Goal: Information Seeking & Learning: Understand process/instructions

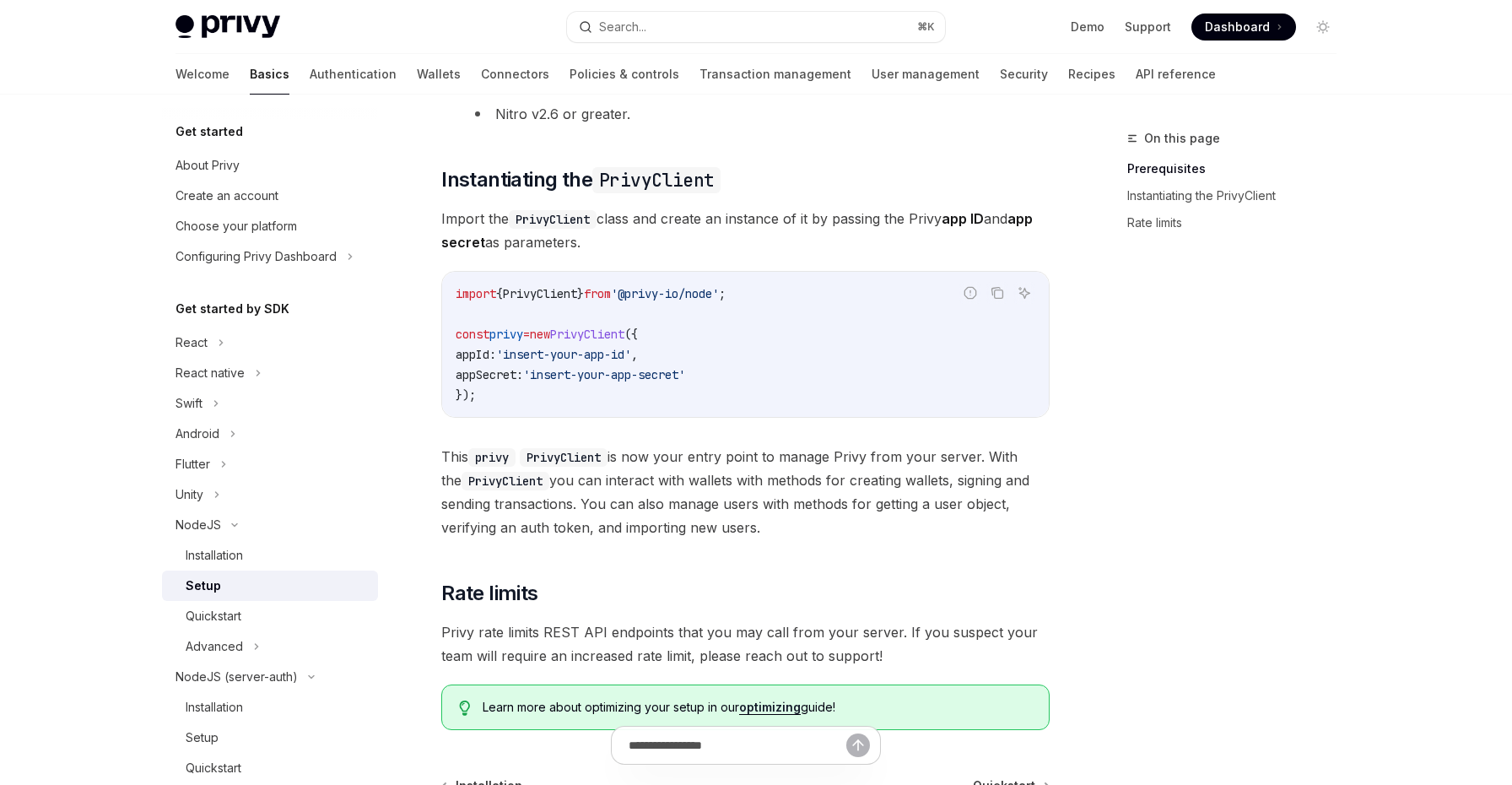
scroll to position [403, 0]
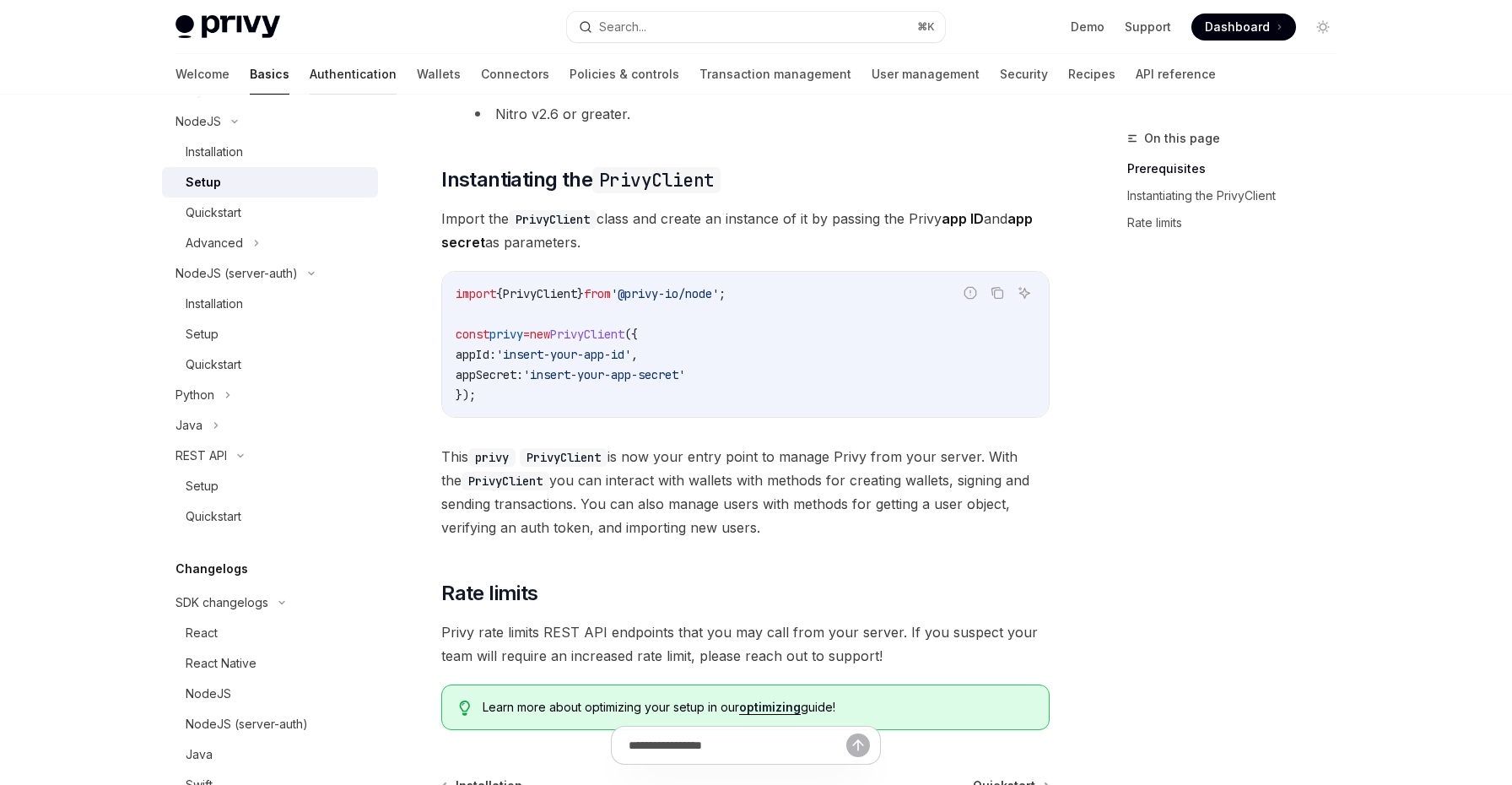
click at [310, 72] on link "Authentication" at bounding box center [353, 74] width 87 height 41
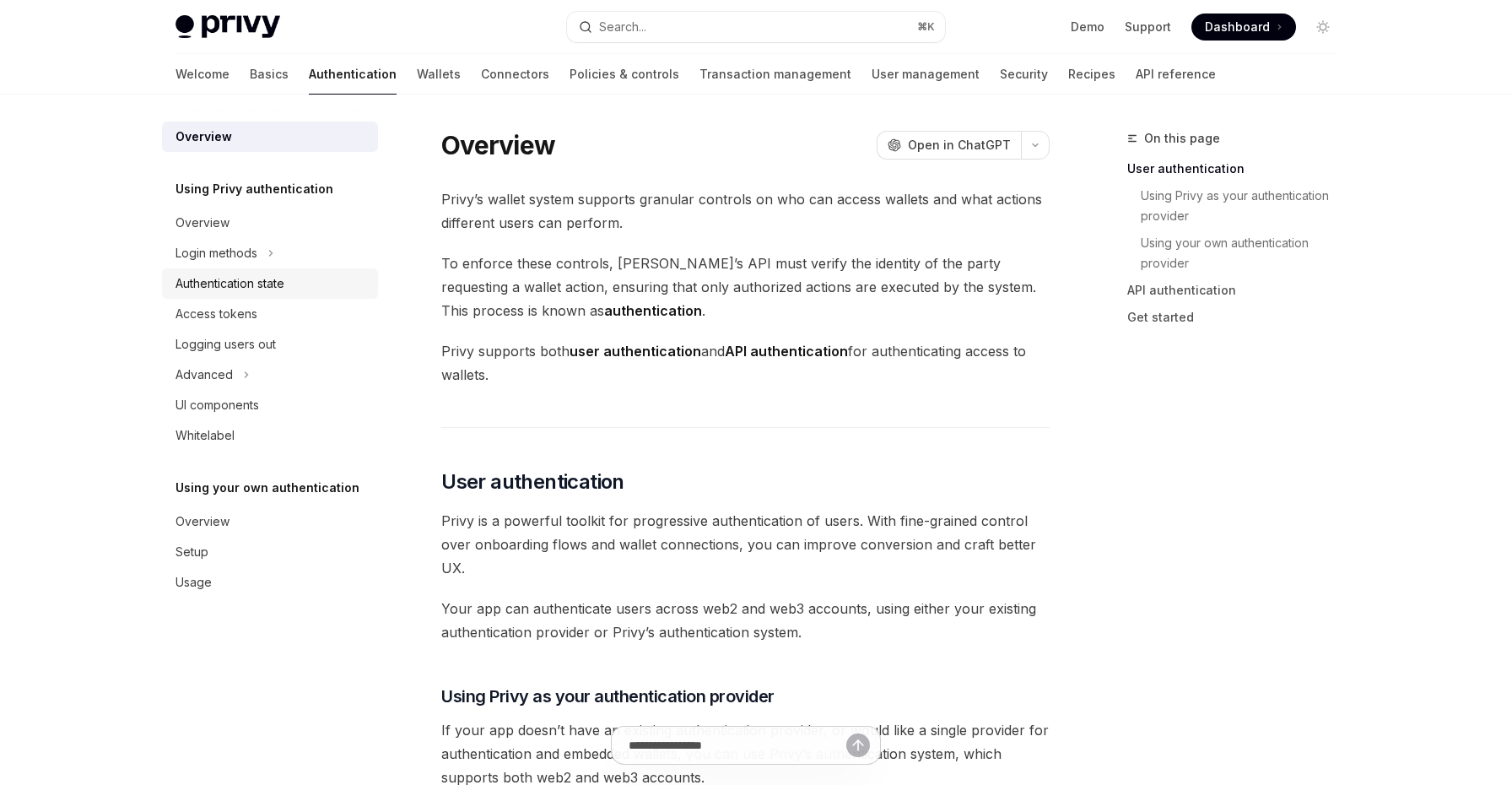
click at [281, 284] on div "Authentication state" at bounding box center [230, 283] width 109 height 20
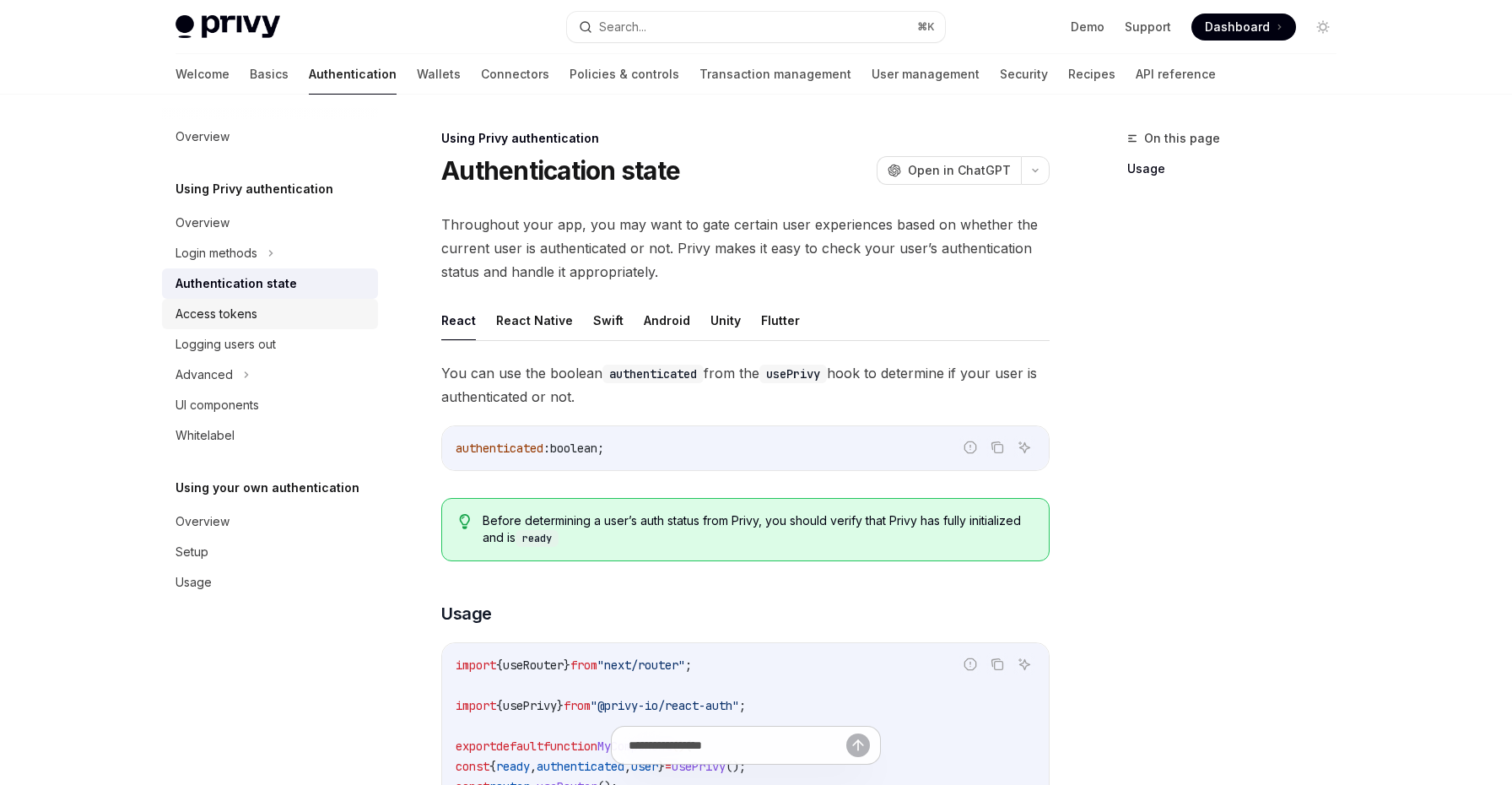
click at [283, 304] on div "Access tokens" at bounding box center [272, 314] width 193 height 20
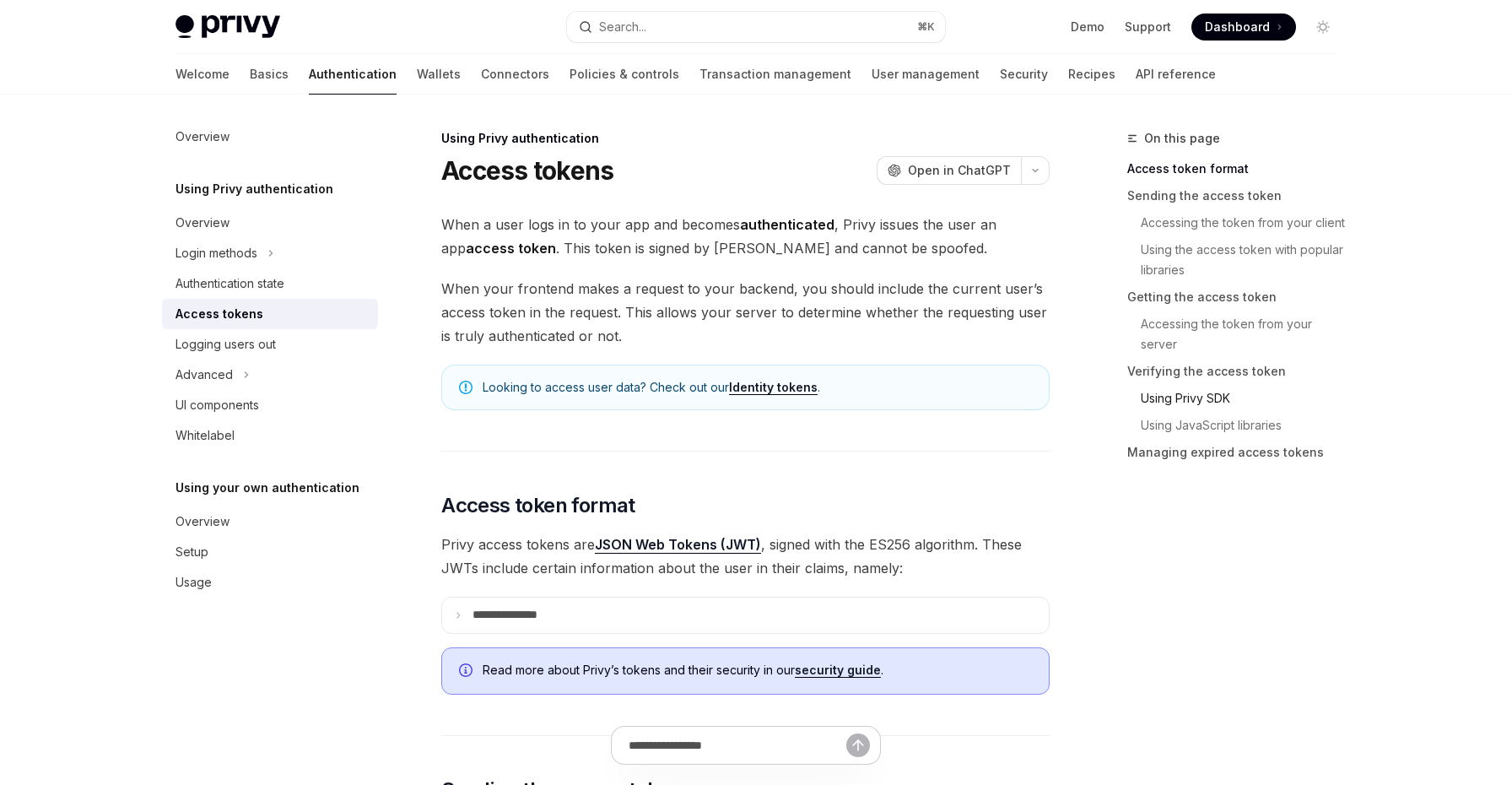
click at [1206, 397] on link "Using Privy SDK" at bounding box center [1238, 399] width 222 height 27
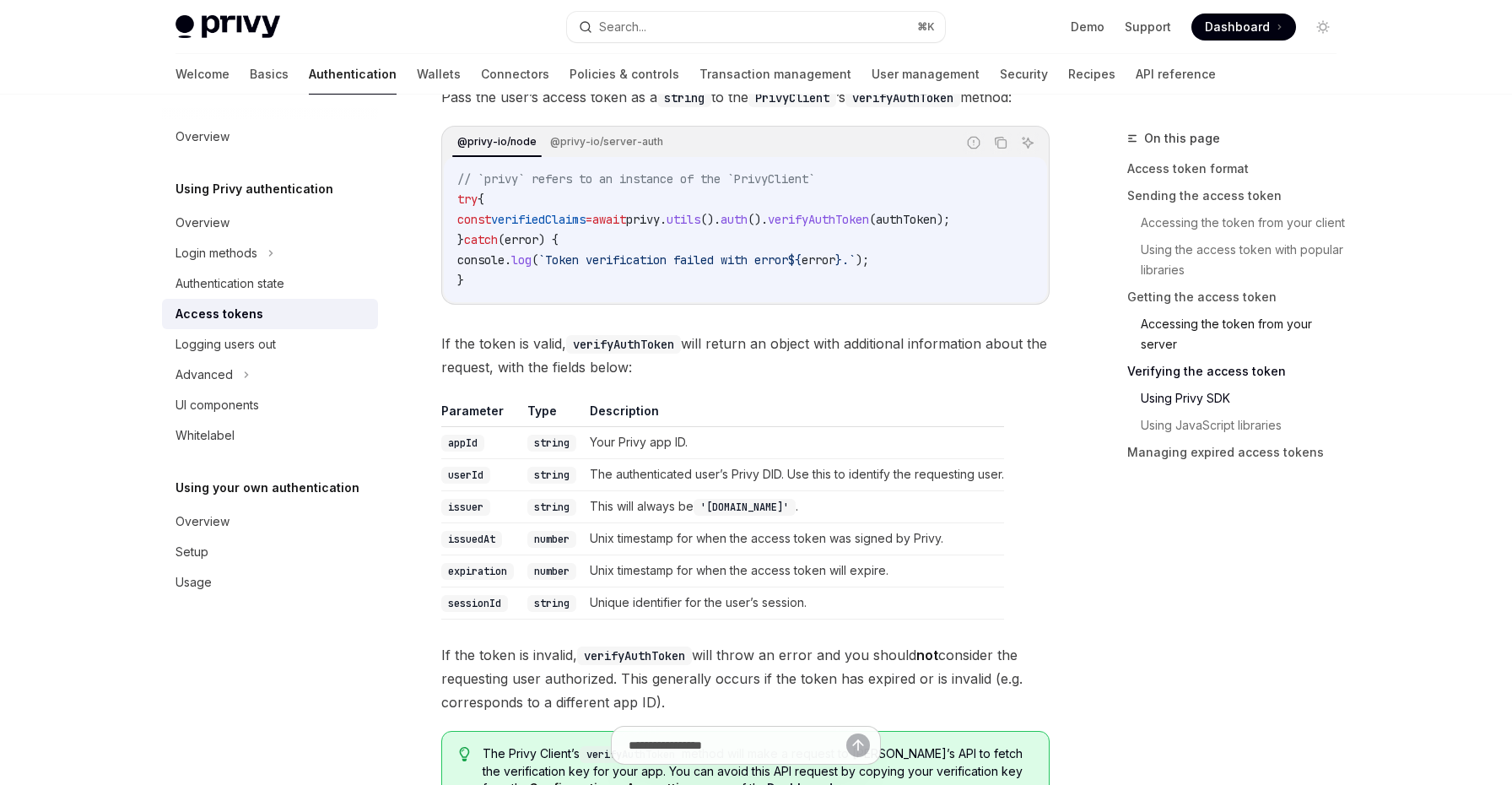
scroll to position [2801, 0]
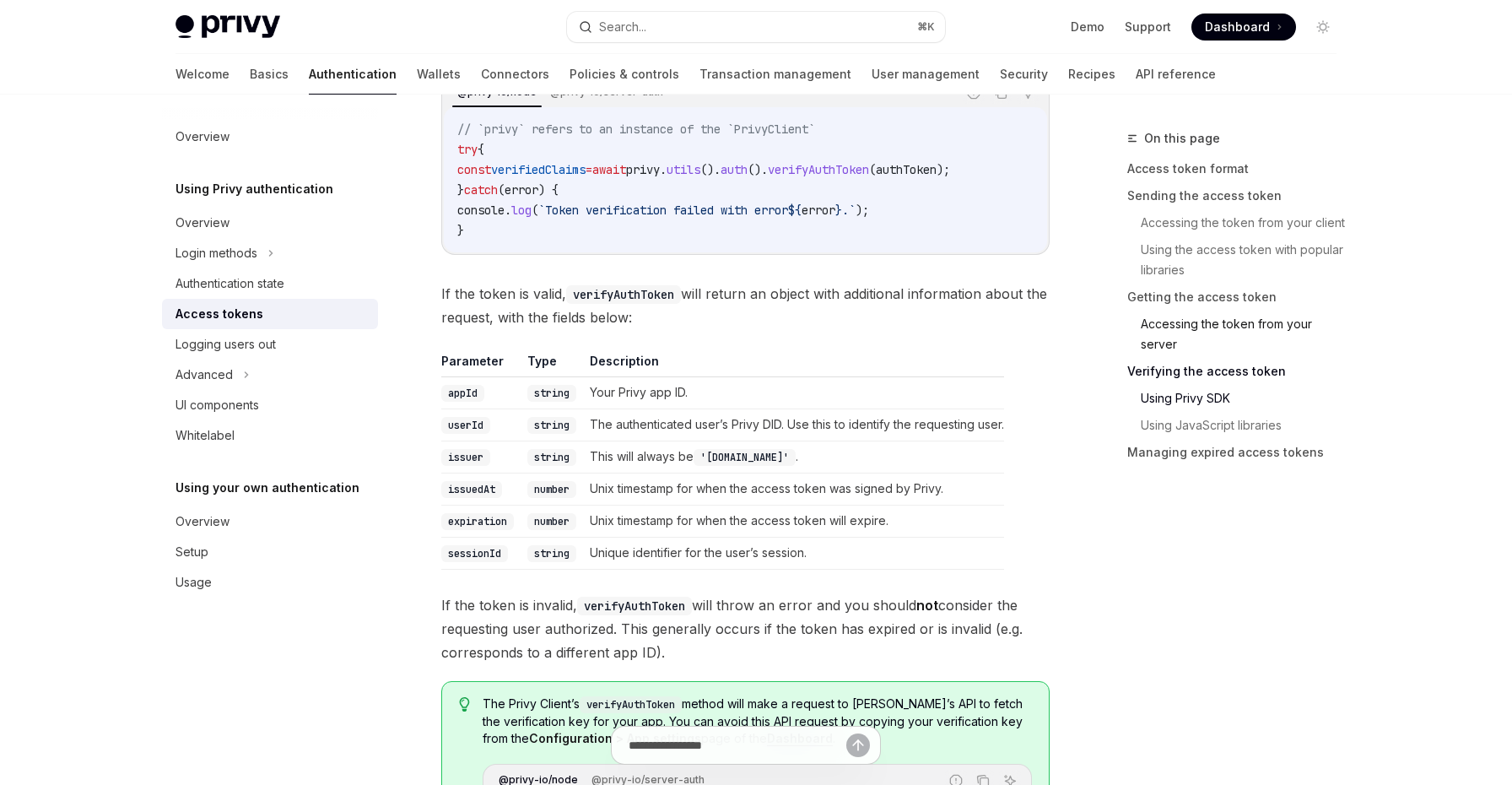
click at [1181, 331] on link "Accessing the token from your server" at bounding box center [1238, 334] width 222 height 47
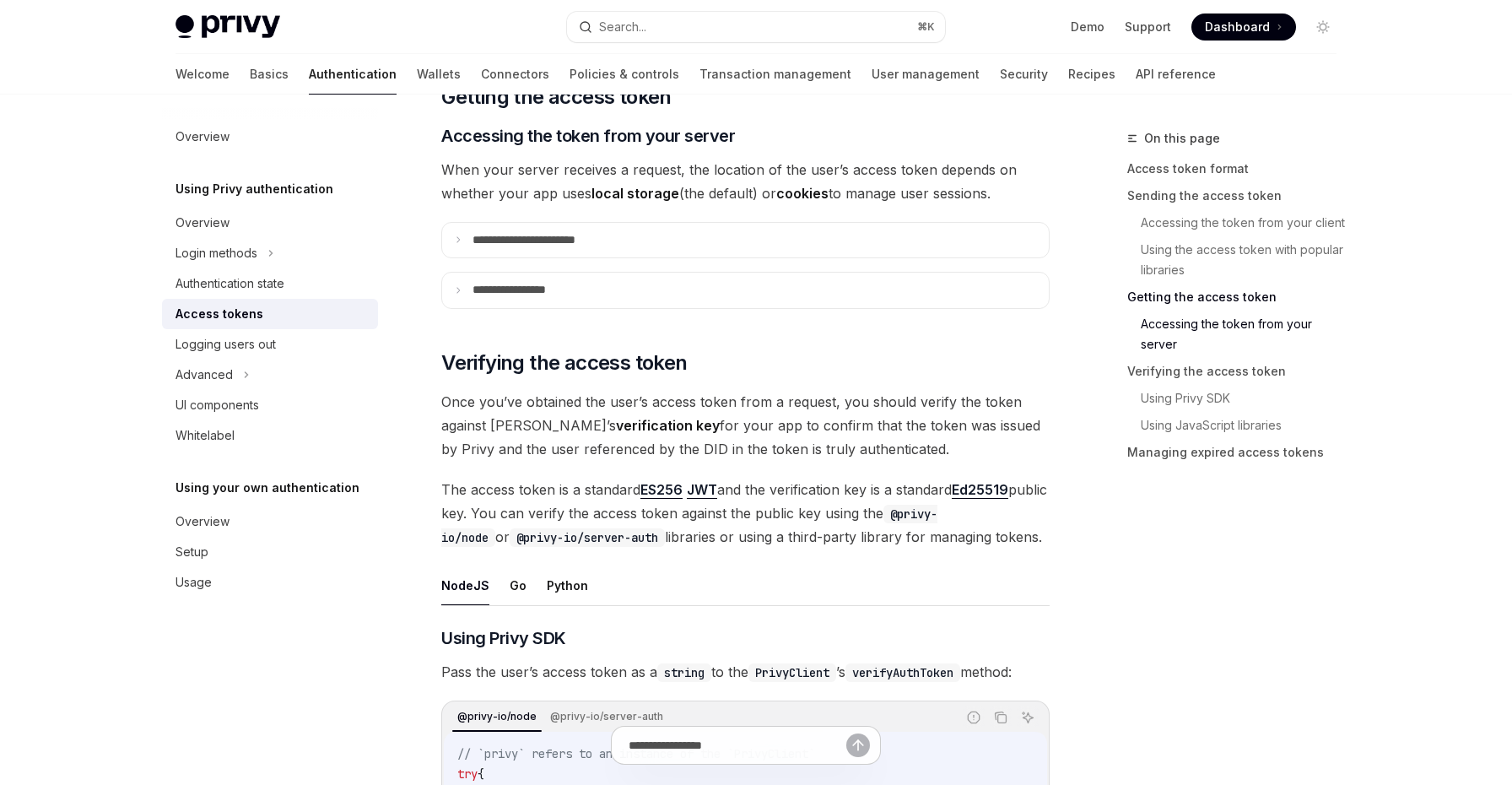
scroll to position [2171, 0]
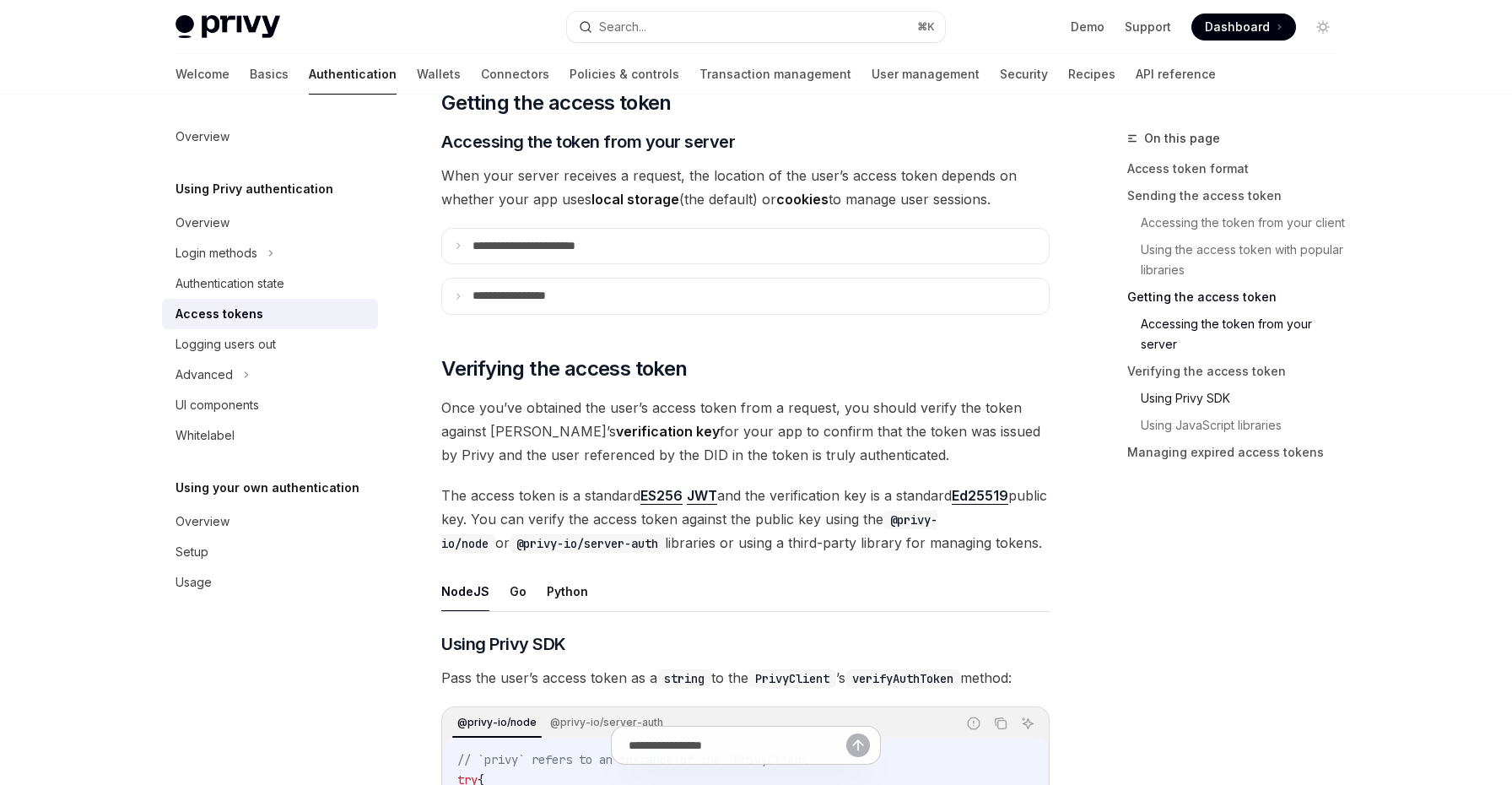
click at [1192, 402] on link "Using Privy SDK" at bounding box center [1238, 399] width 222 height 27
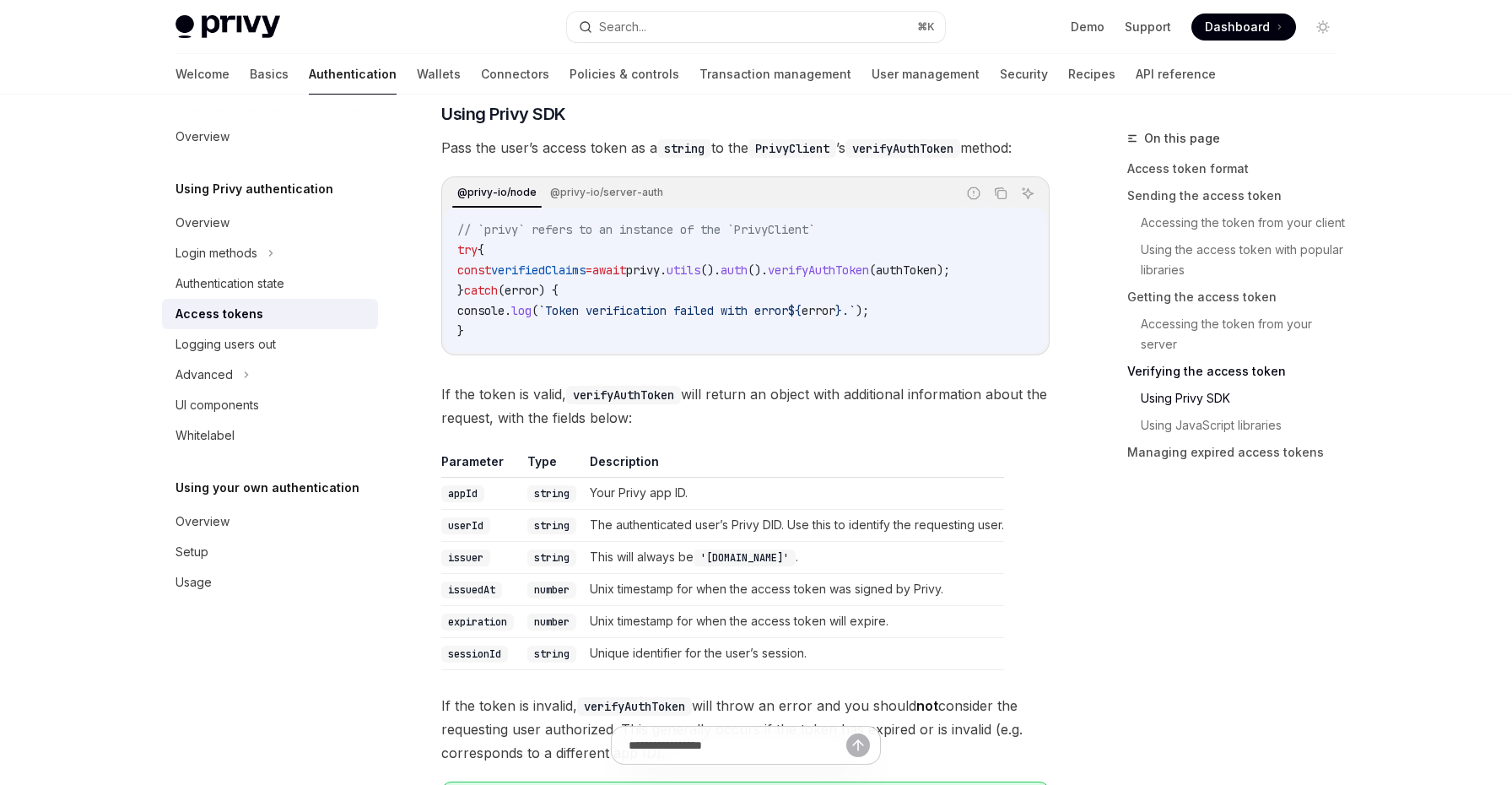
scroll to position [2693, 0]
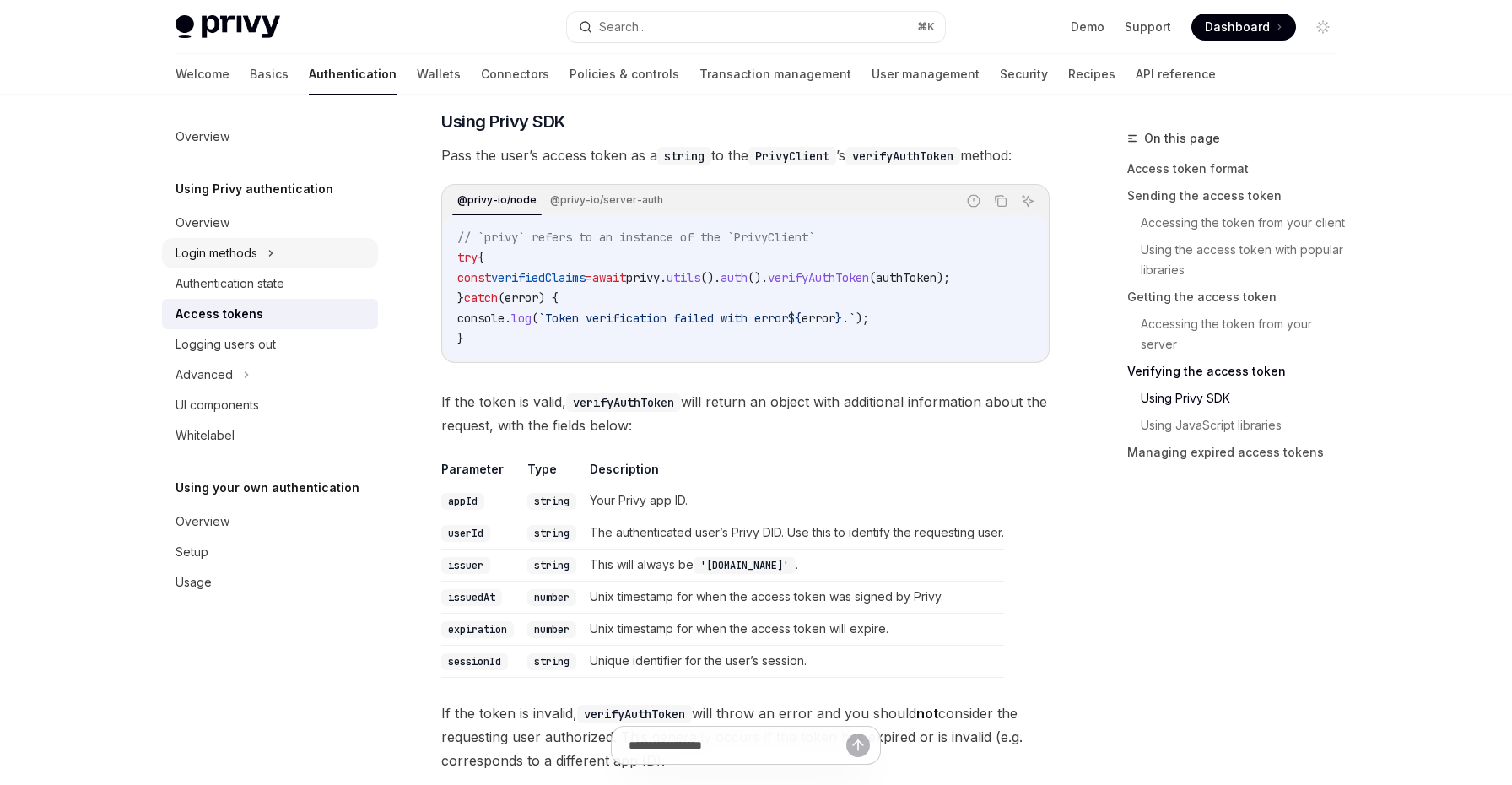
click at [292, 245] on button "Login methods" at bounding box center [270, 253] width 216 height 30
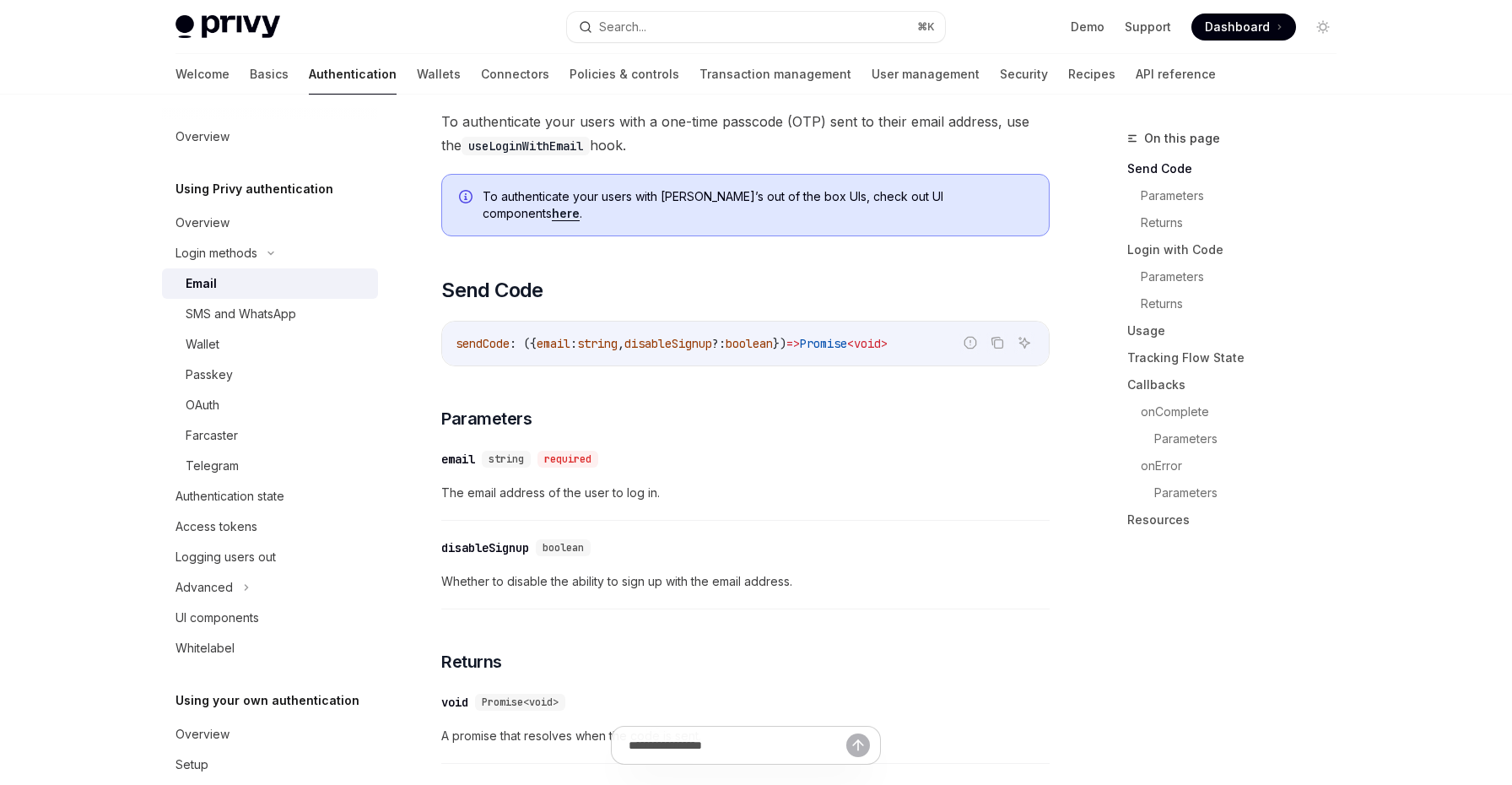
scroll to position [396, 0]
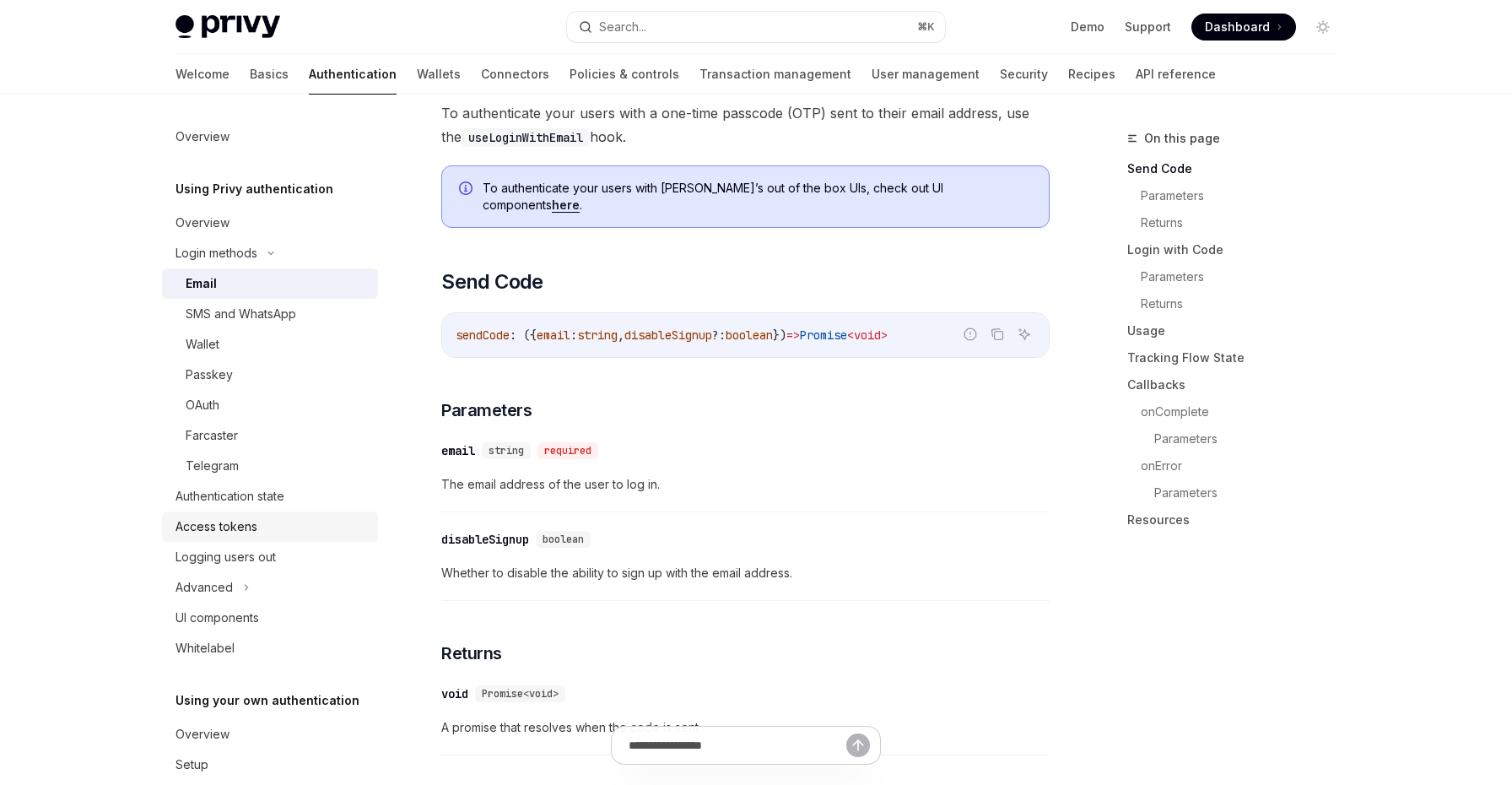
click at [297, 513] on link "Access tokens" at bounding box center [270, 526] width 216 height 30
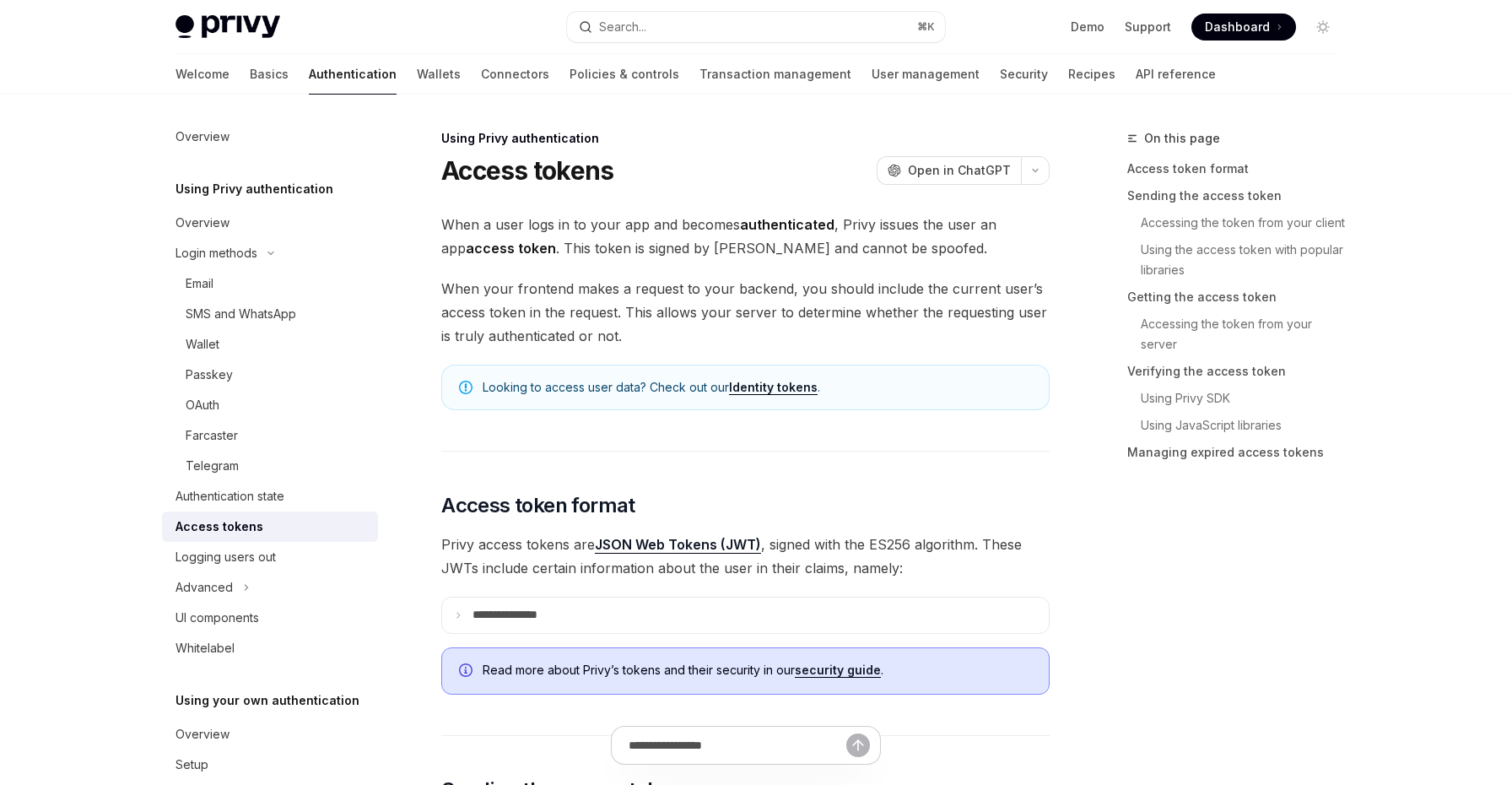
click at [297, 525] on div "Access tokens" at bounding box center [272, 527] width 193 height 20
click at [1206, 219] on link "Accessing the token from your client" at bounding box center [1238, 223] width 222 height 27
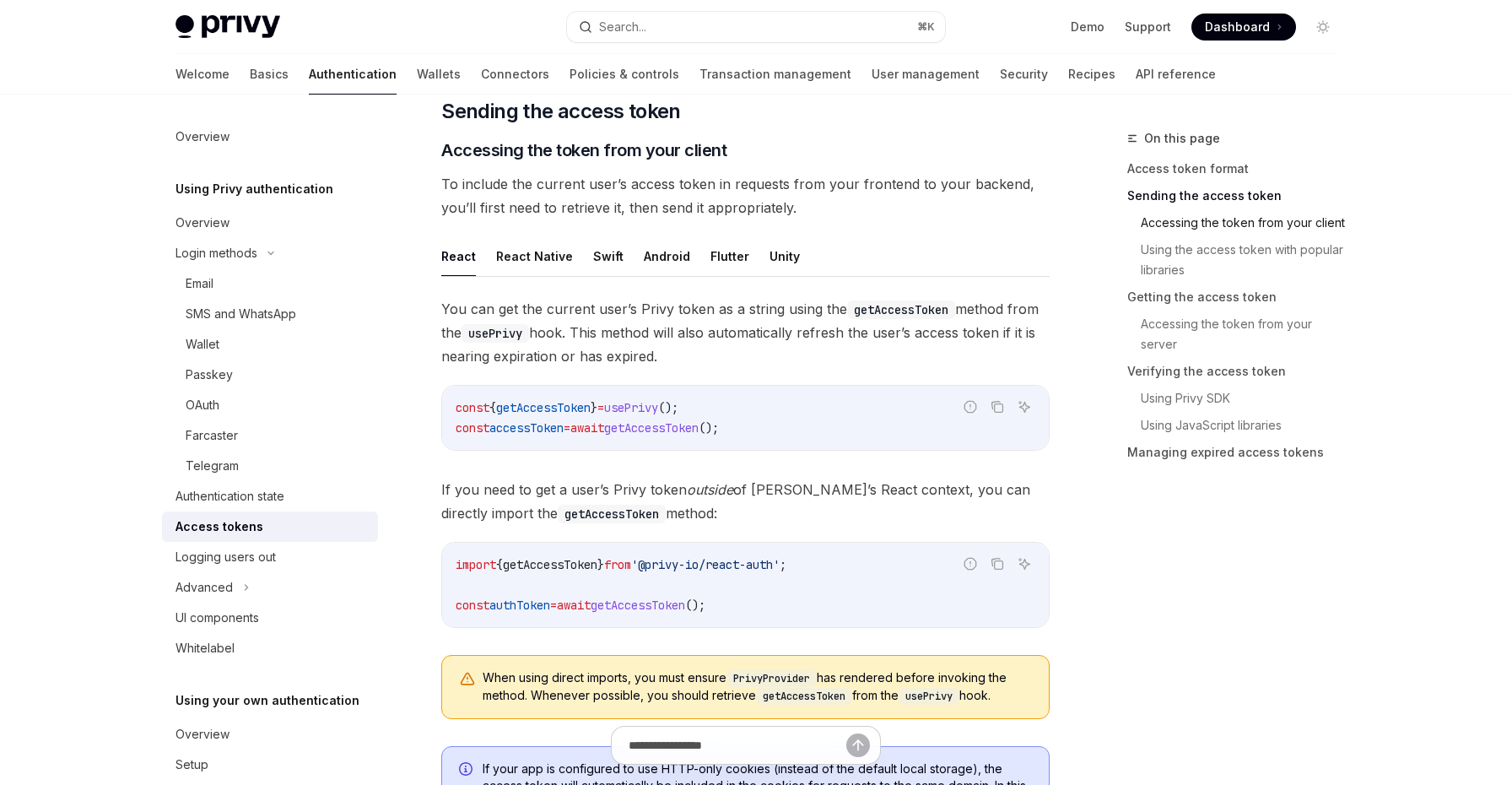
scroll to position [688, 0]
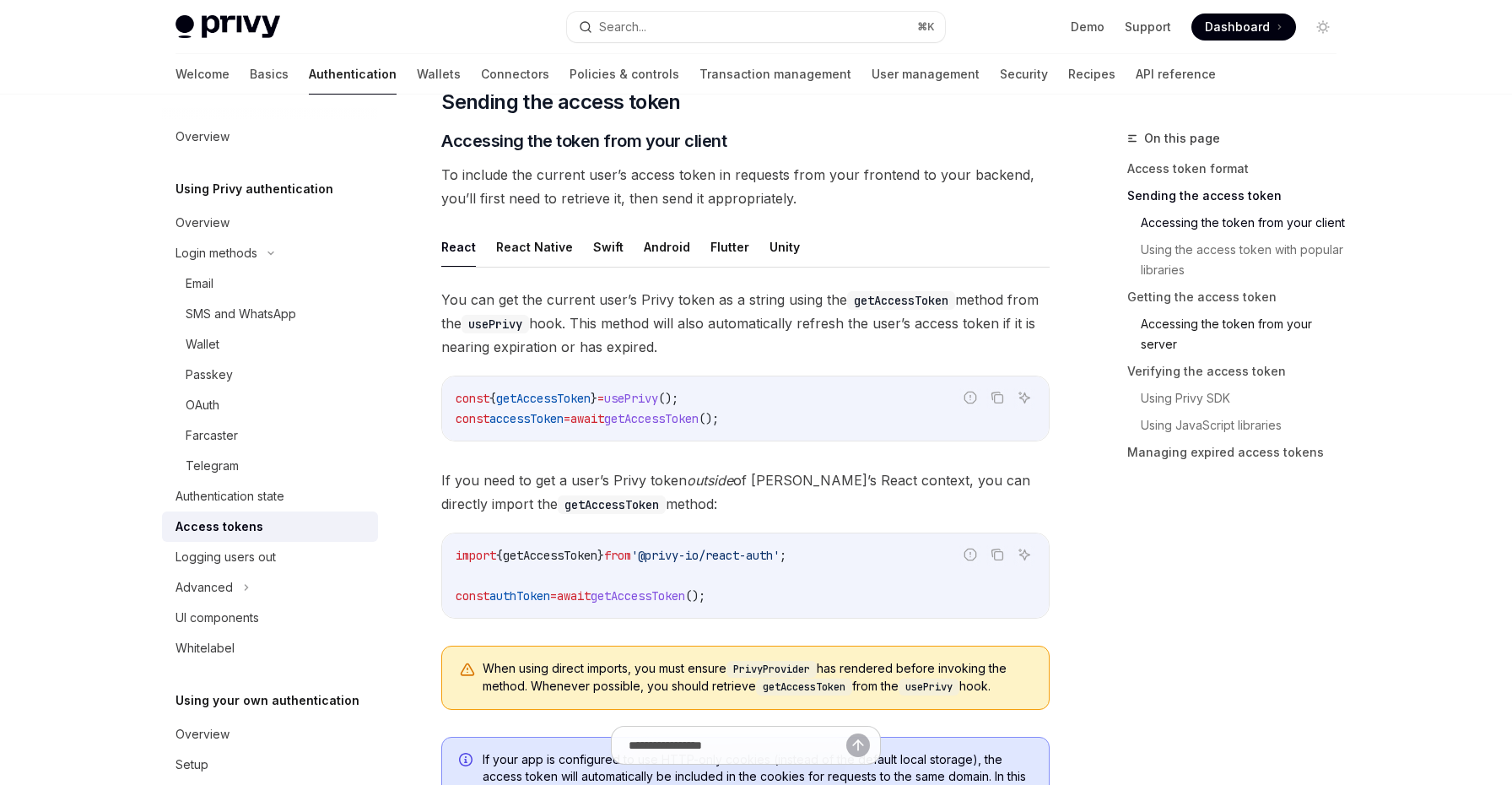
click at [1189, 332] on link "Accessing the token from your server" at bounding box center [1238, 334] width 222 height 47
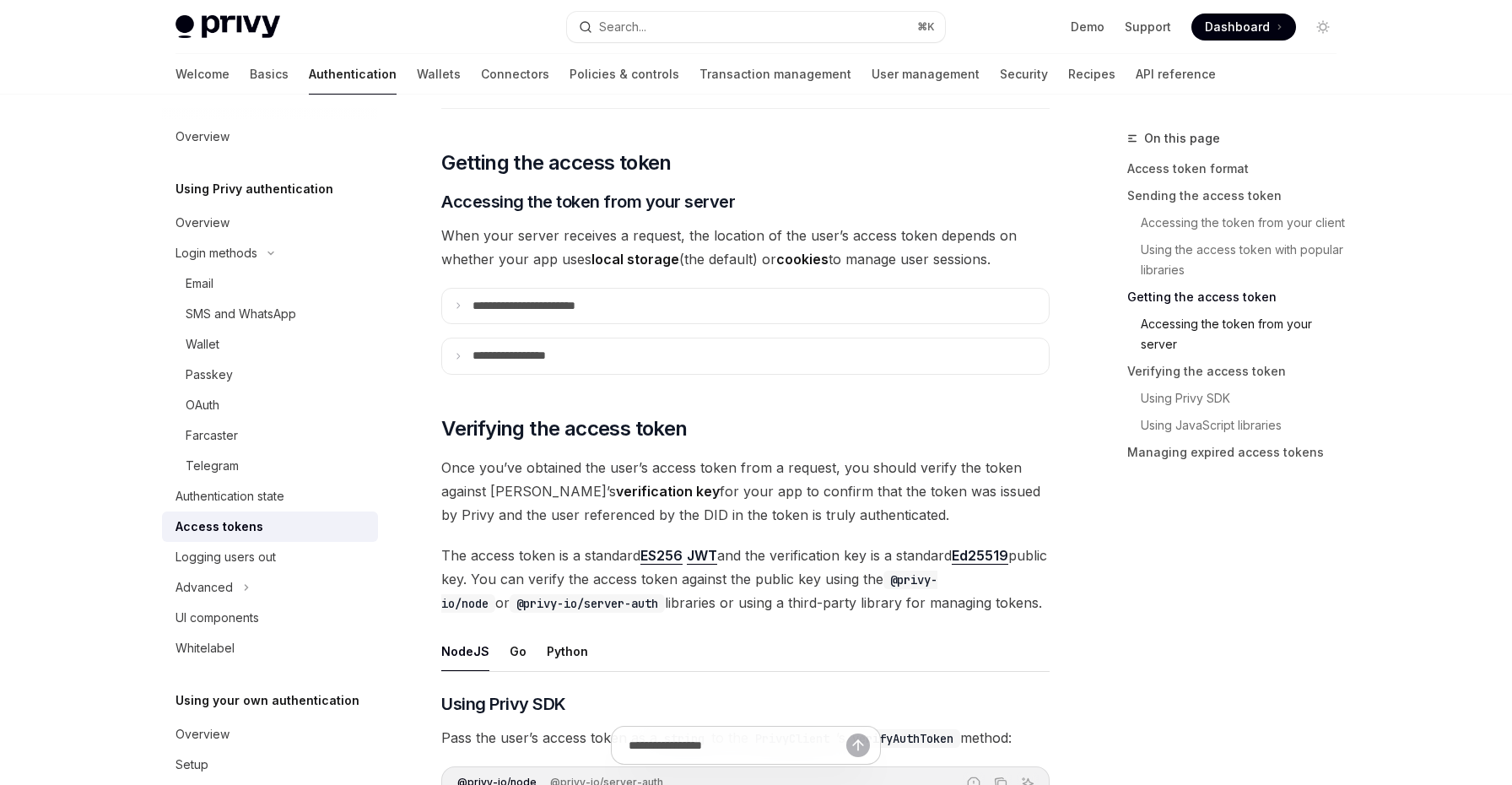
scroll to position [2171, 0]
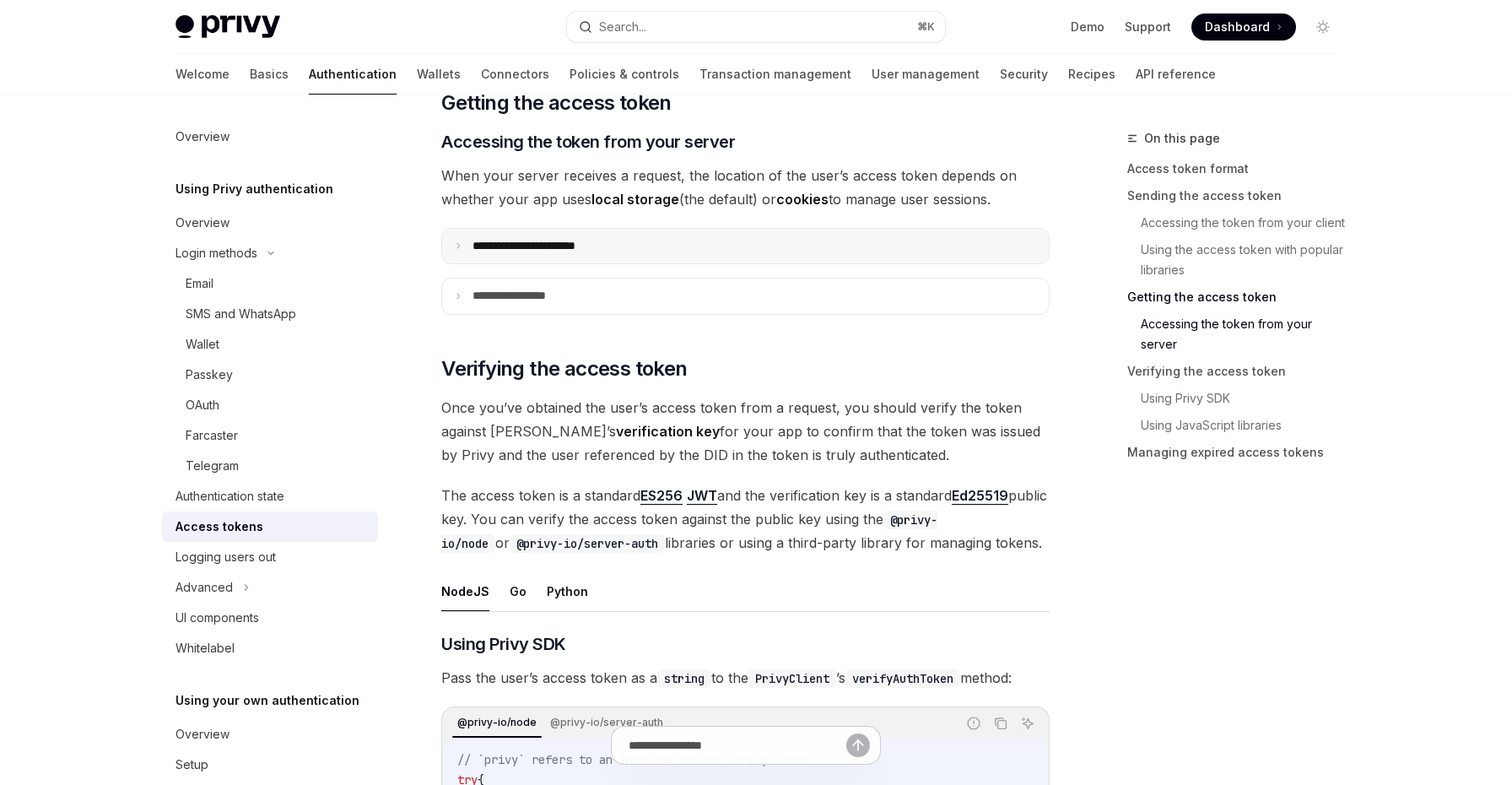
click at [674, 261] on summary "**********" at bounding box center [746, 246] width 607 height 35
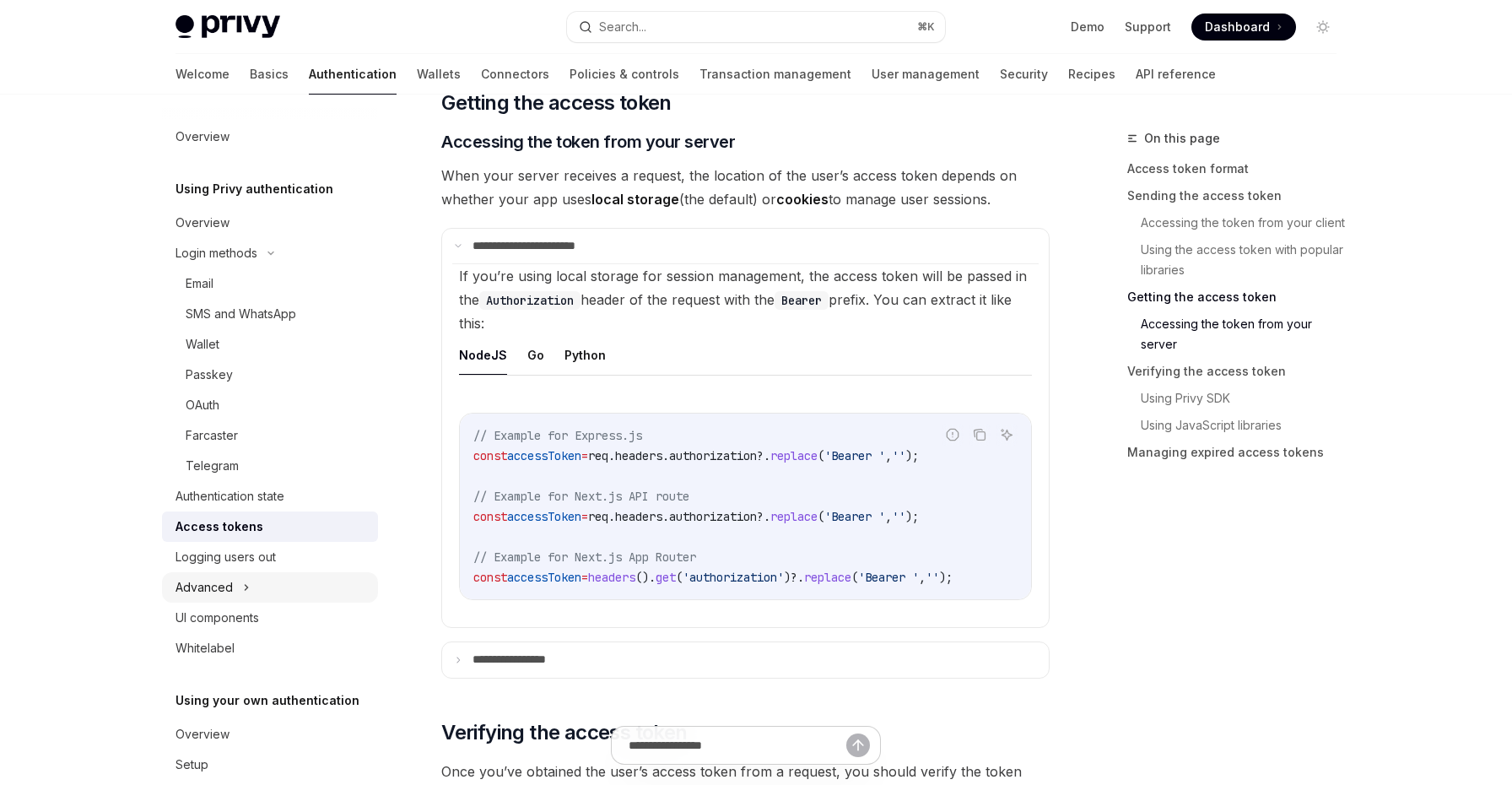
click at [292, 588] on button "Advanced" at bounding box center [270, 587] width 216 height 30
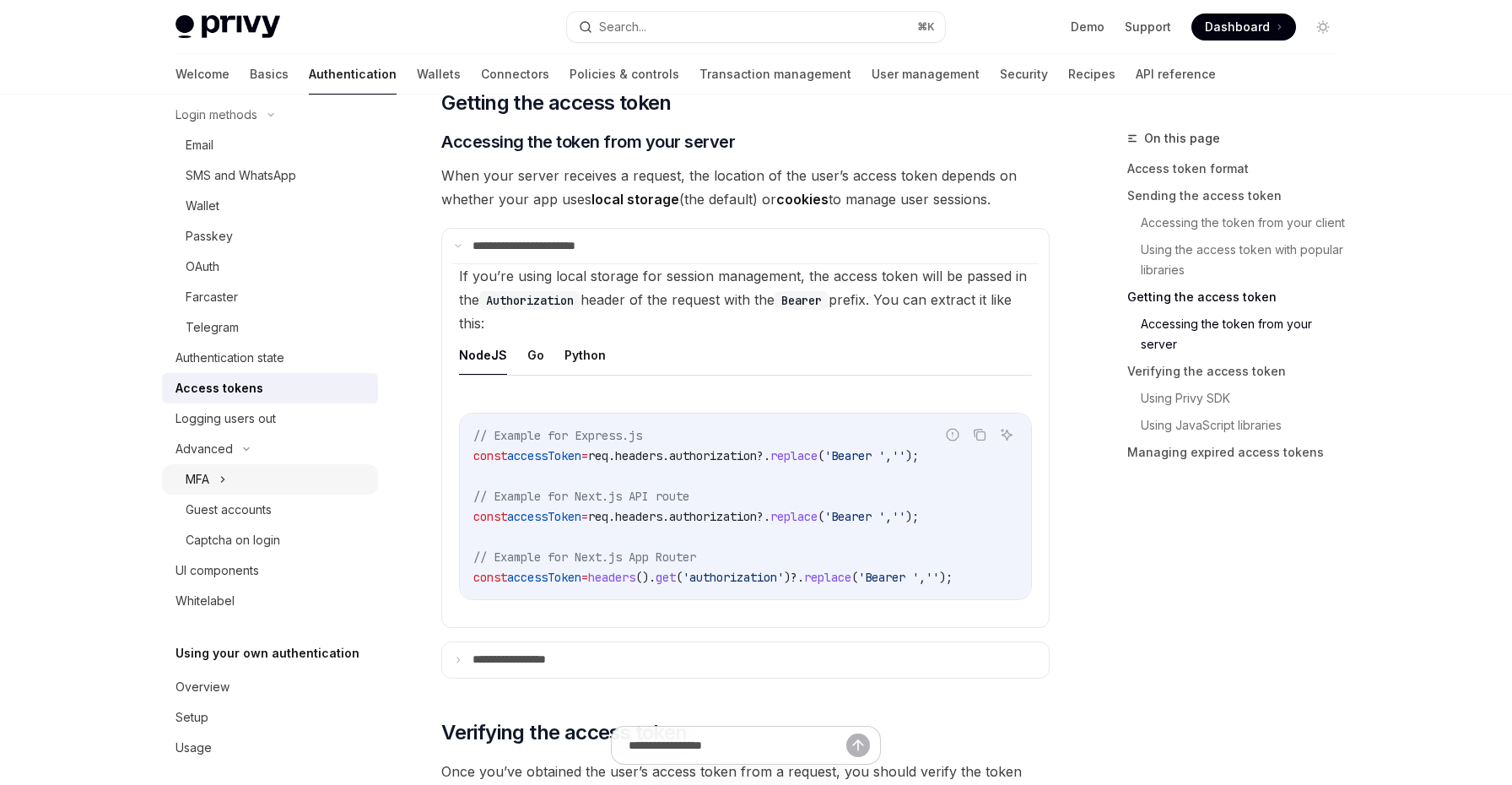
scroll to position [150, 0]
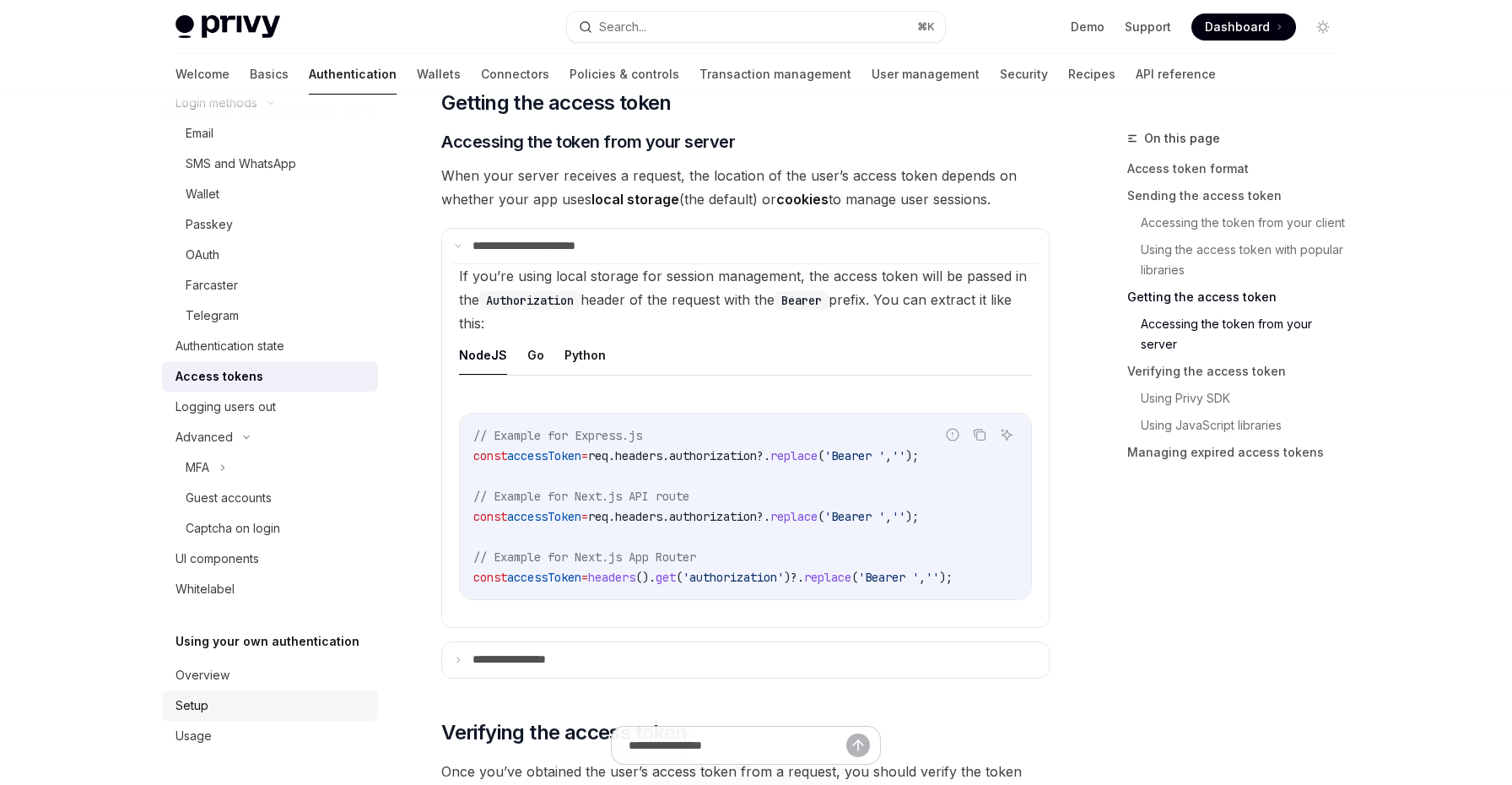
click at [262, 711] on div "Setup" at bounding box center [272, 706] width 193 height 20
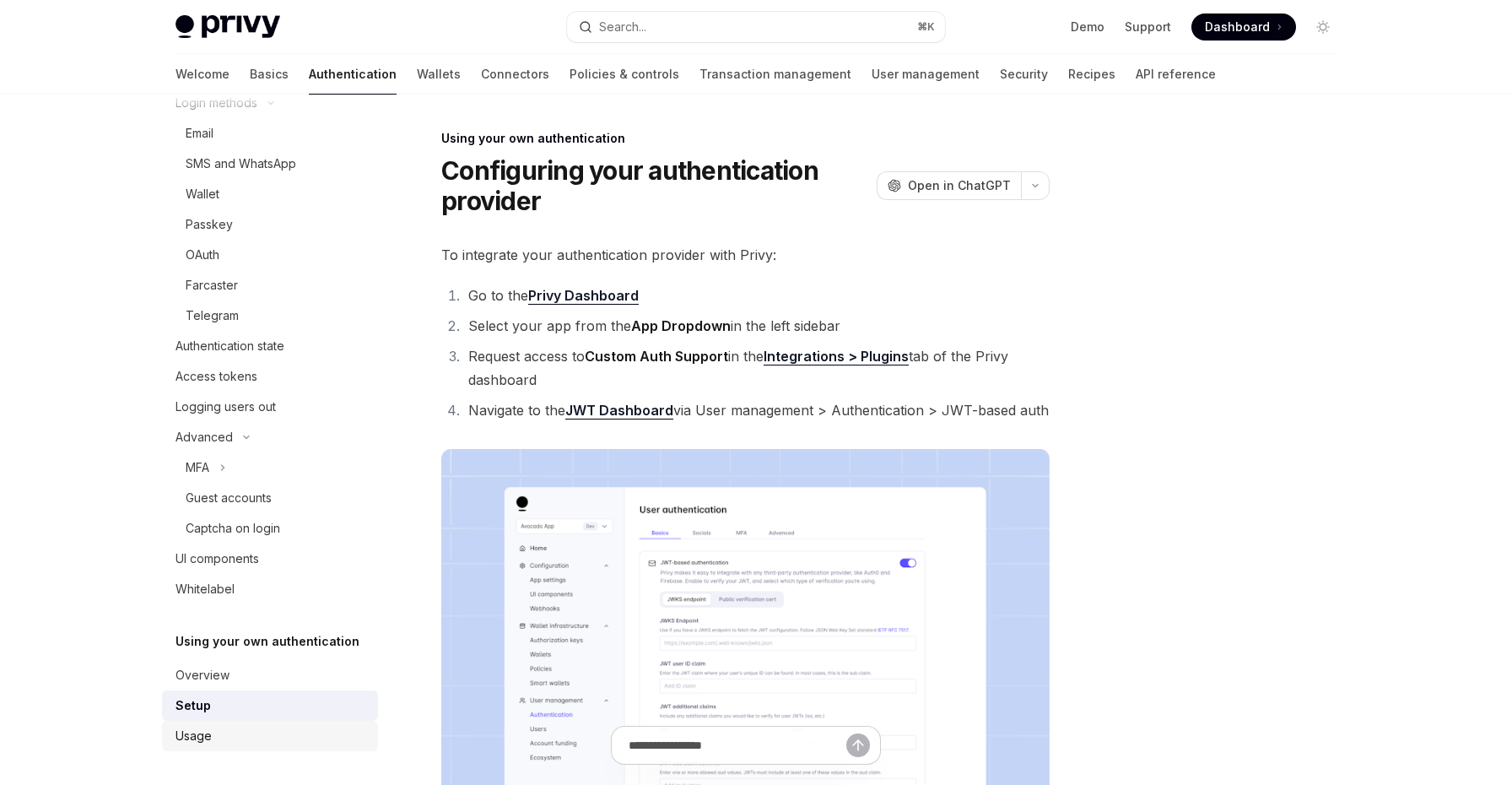
click at [250, 737] on div "Usage" at bounding box center [272, 736] width 193 height 20
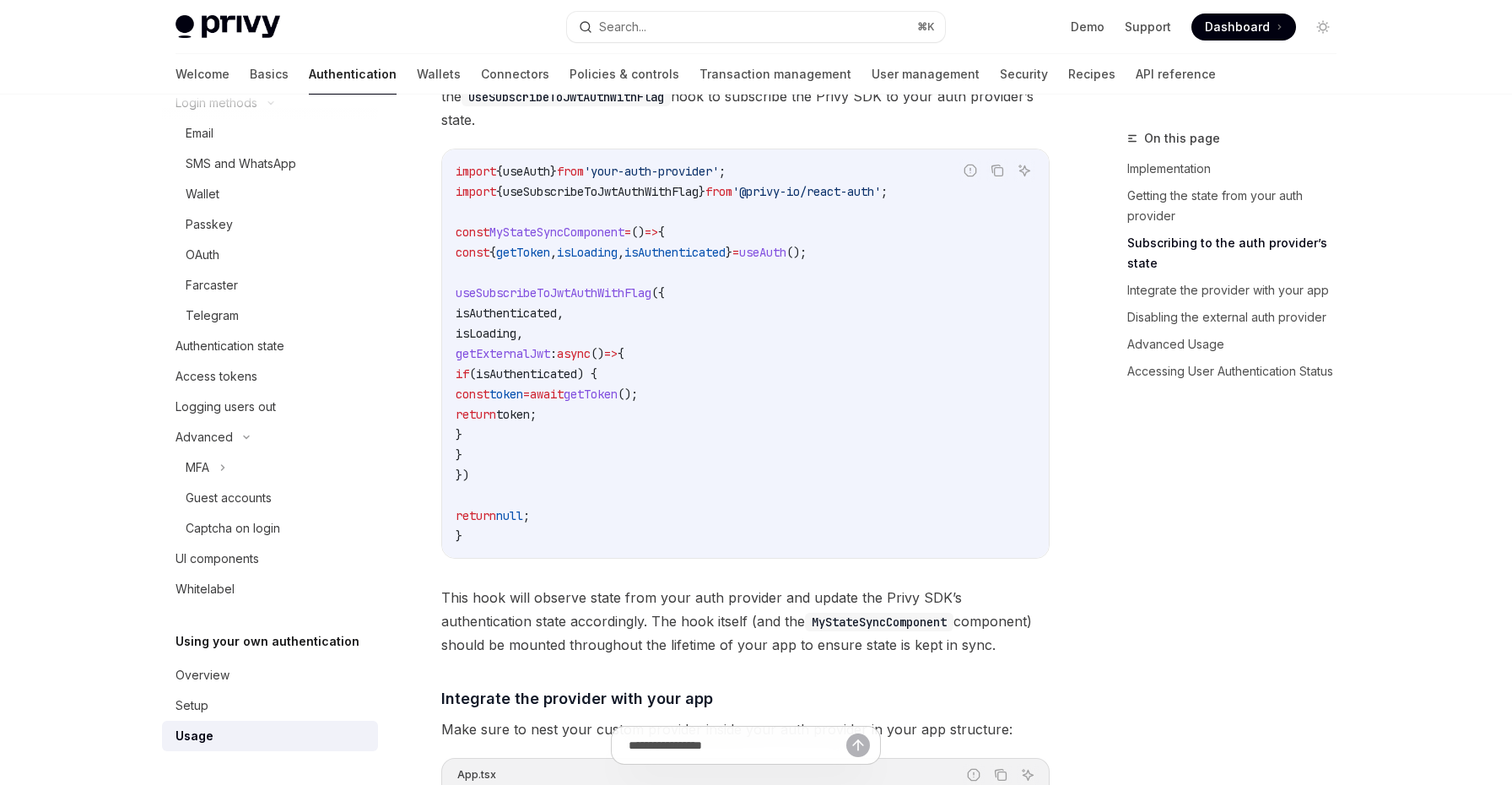
scroll to position [733, 0]
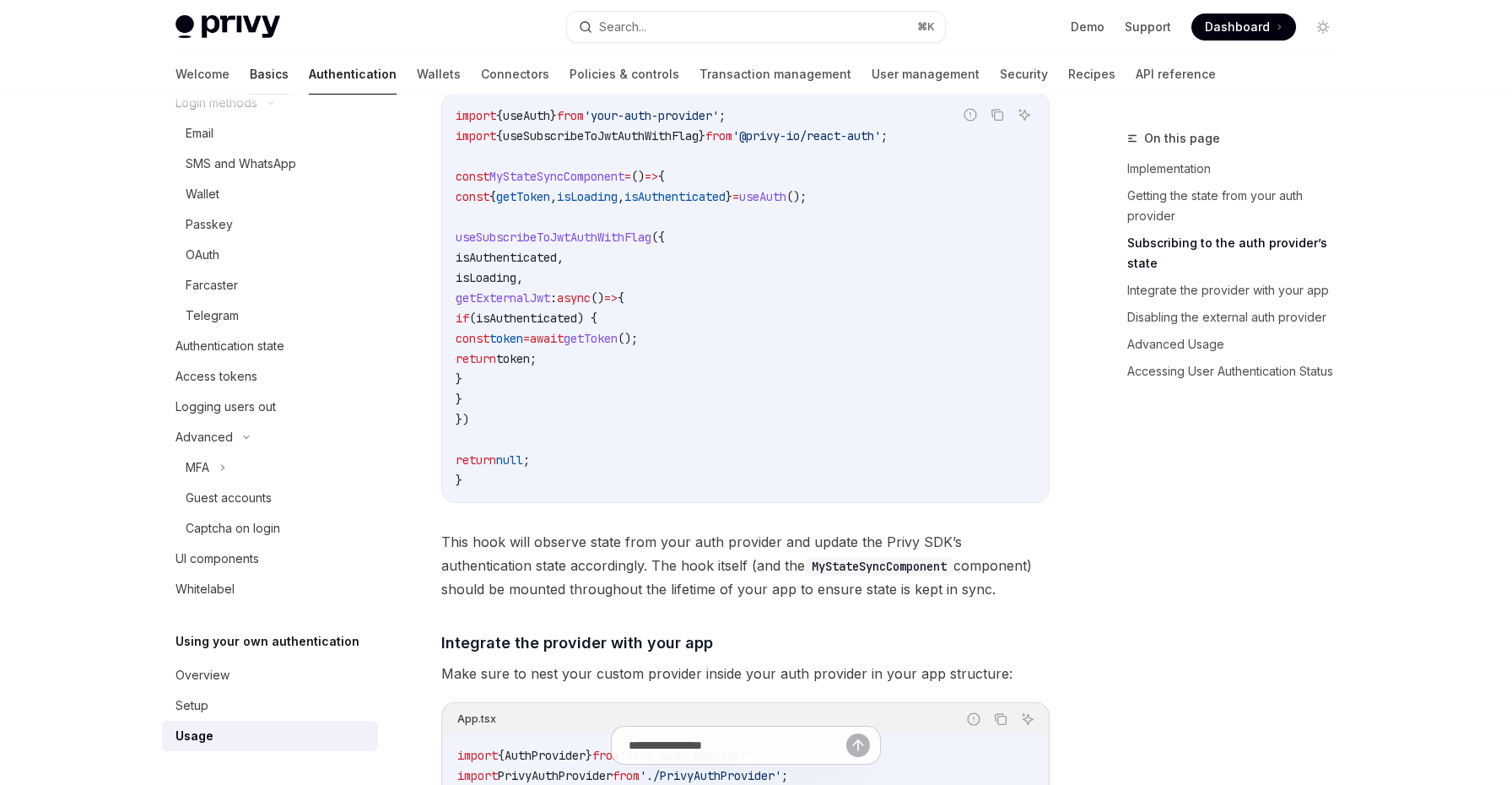
click at [250, 71] on link "Basics" at bounding box center [269, 74] width 39 height 41
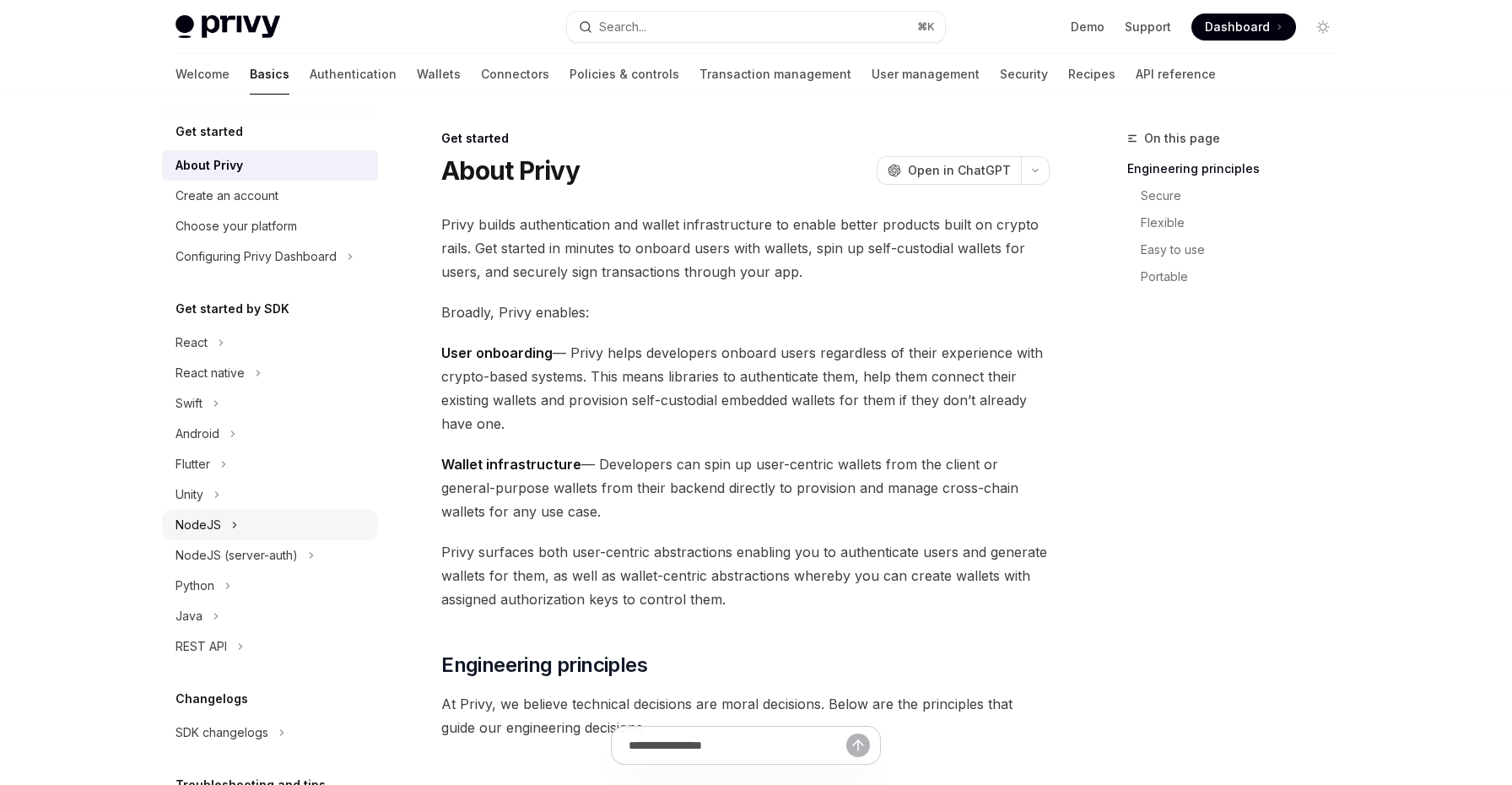
click at [233, 527] on icon at bounding box center [234, 525] width 3 height 5
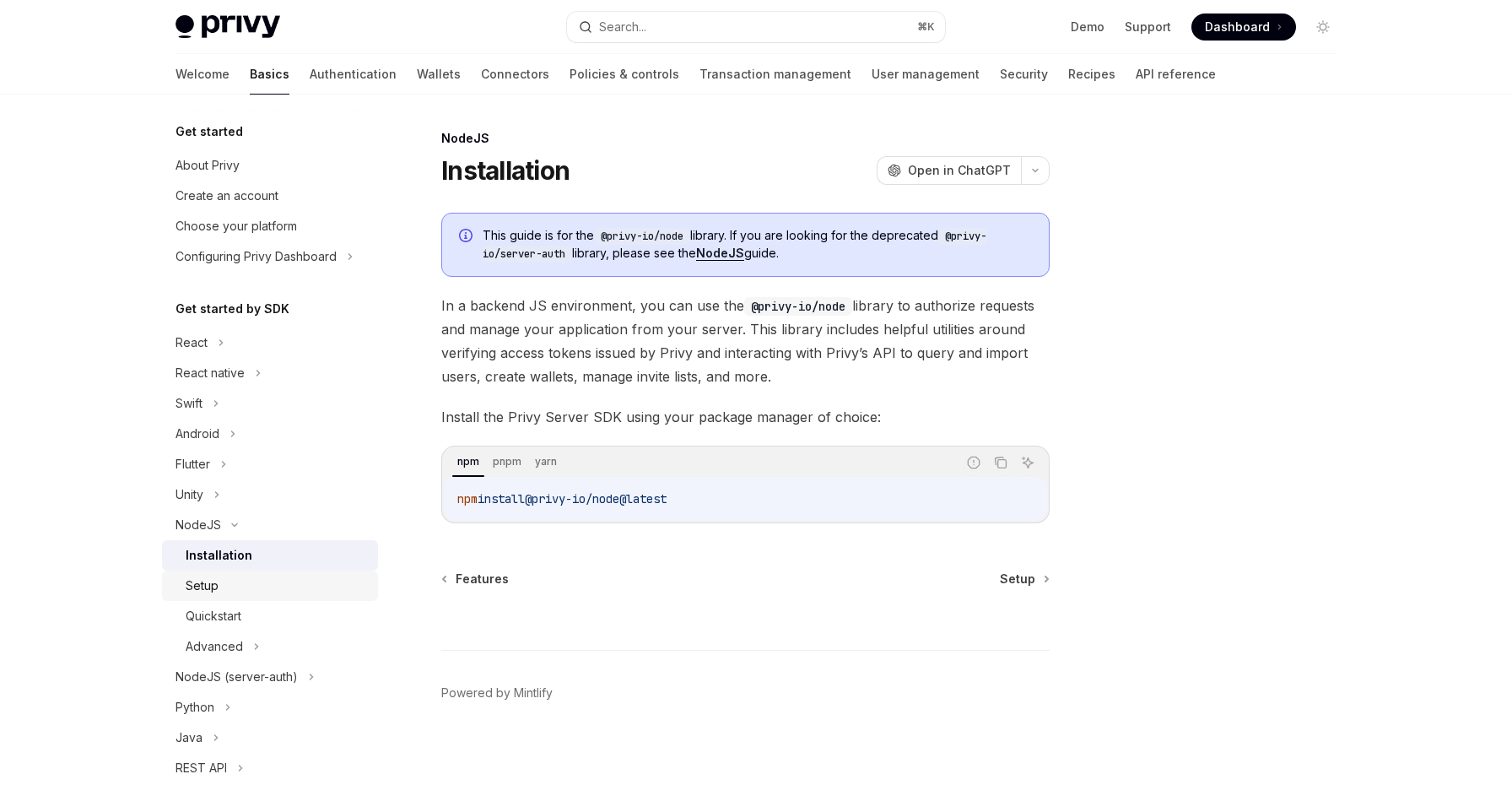
click at [251, 574] on link "Setup" at bounding box center [270, 585] width 216 height 30
type textarea "*"
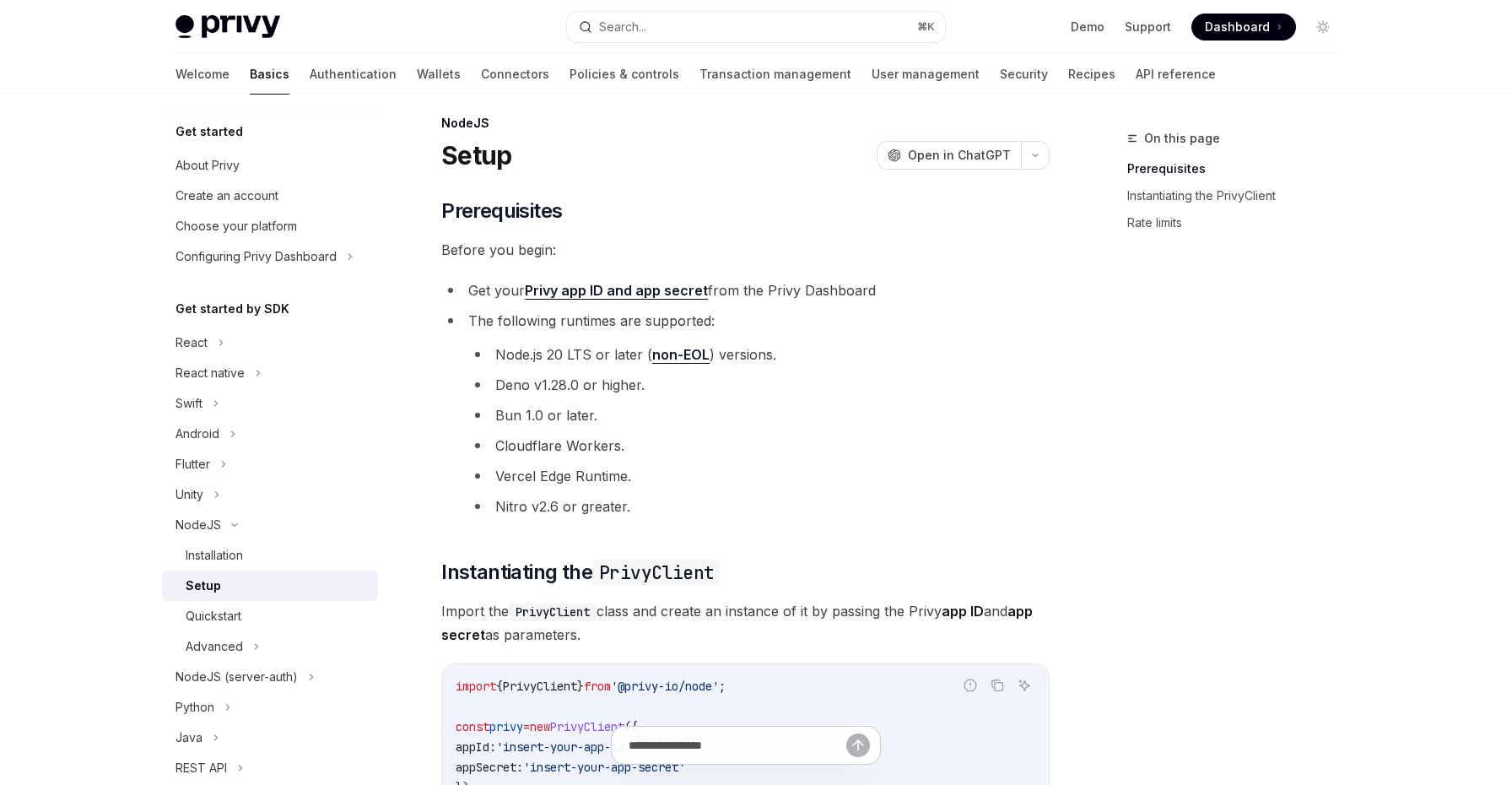
scroll to position [12, 0]
